Goal: Check status: Check status

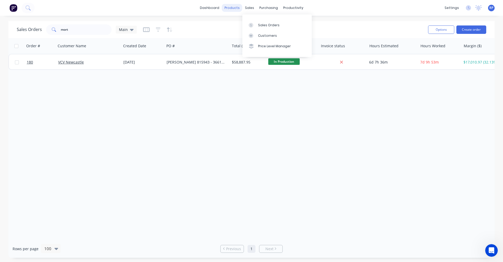
click at [235, 10] on div "products" at bounding box center [232, 8] width 20 height 8
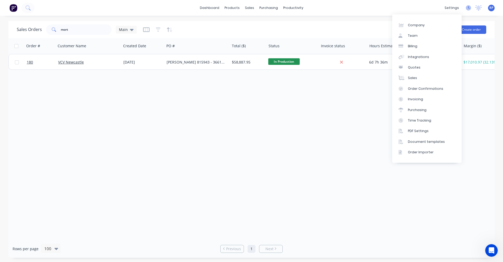
click at [470, 8] on icon at bounding box center [468, 7] width 5 height 5
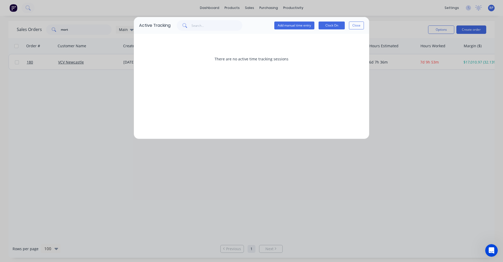
click at [44, 95] on div "Active Tracking Add manual time entry Clock On Close There are no active time t…" at bounding box center [251, 131] width 503 height 262
click at [358, 26] on button "Close" at bounding box center [356, 25] width 15 height 8
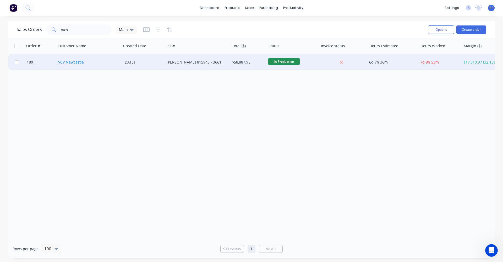
click at [67, 61] on link "VCV Newcastle" at bounding box center [71, 61] width 26 height 5
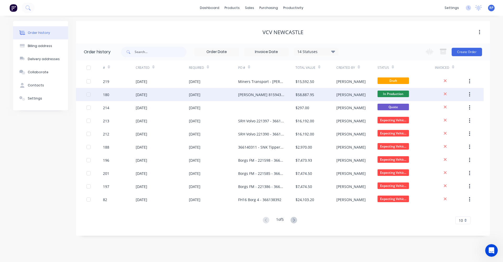
click at [261, 95] on div "[PERSON_NAME] 815943 - 366141255" at bounding box center [261, 95] width 47 height 6
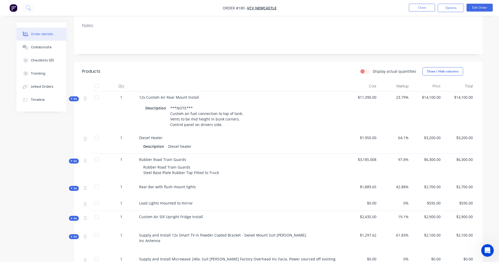
scroll to position [79, 0]
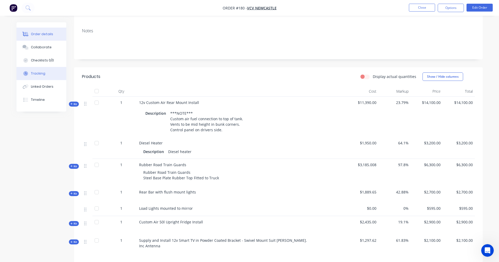
click at [45, 73] on button "Tracking" at bounding box center [42, 73] width 50 height 13
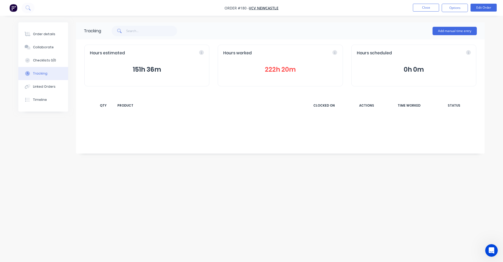
click at [251, 72] on button "222h 20m" at bounding box center [280, 69] width 114 height 10
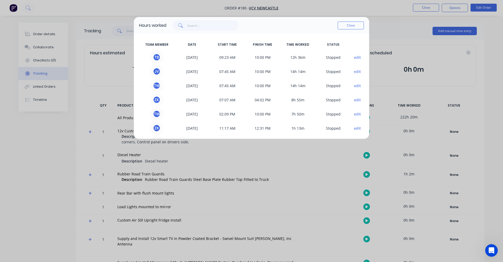
click at [354, 86] on button "edit" at bounding box center [357, 86] width 7 height 6
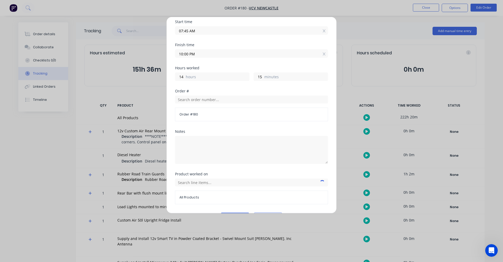
scroll to position [80, 0]
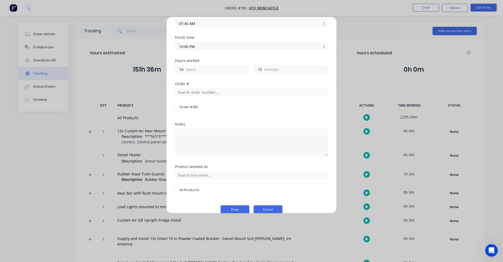
click at [260, 205] on button "Cancel" at bounding box center [268, 209] width 29 height 8
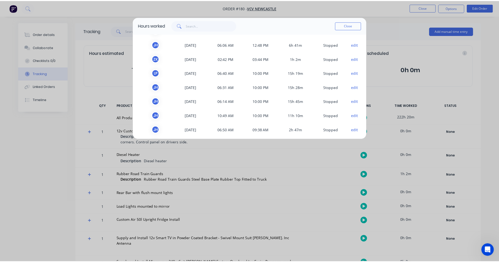
scroll to position [147, 0]
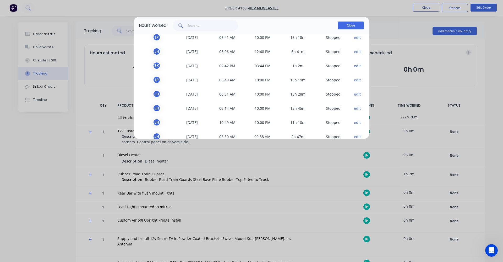
click at [342, 27] on button "Close" at bounding box center [351, 25] width 26 height 8
